Goal: Information Seeking & Learning: Learn about a topic

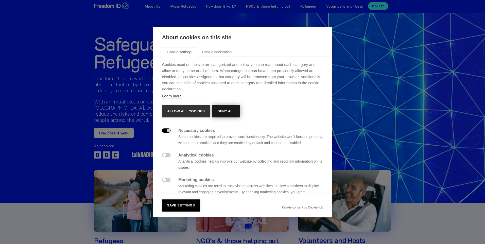
click at [223, 111] on button "Deny all" at bounding box center [225, 111] width 27 height 12
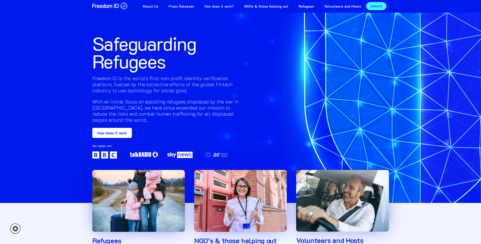
click at [229, 7] on link "How does it work?" at bounding box center [219, 5] width 40 height 11
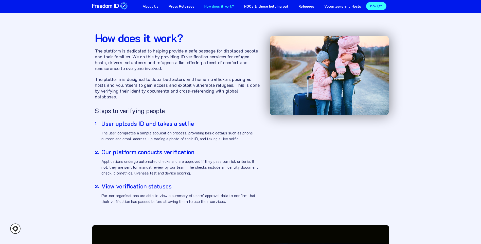
click at [271, 7] on strong "NGOs & those helping out" at bounding box center [266, 6] width 44 height 5
